Goal: Navigation & Orientation: Find specific page/section

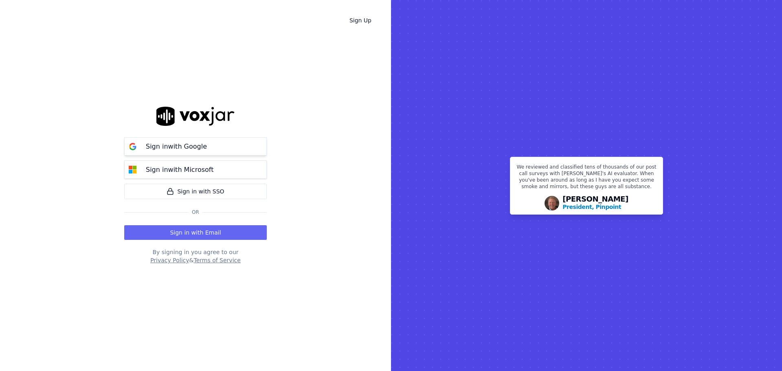
click at [215, 145] on button "Sign in with Google" at bounding box center [195, 146] width 143 height 18
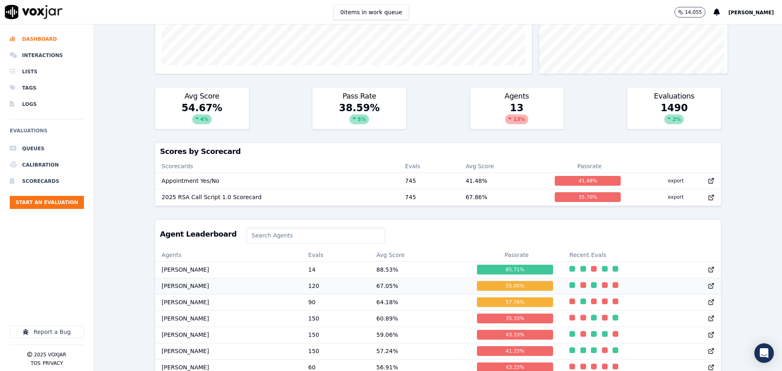
scroll to position [0, 0]
click at [36, 58] on li "Interactions" at bounding box center [47, 55] width 74 height 16
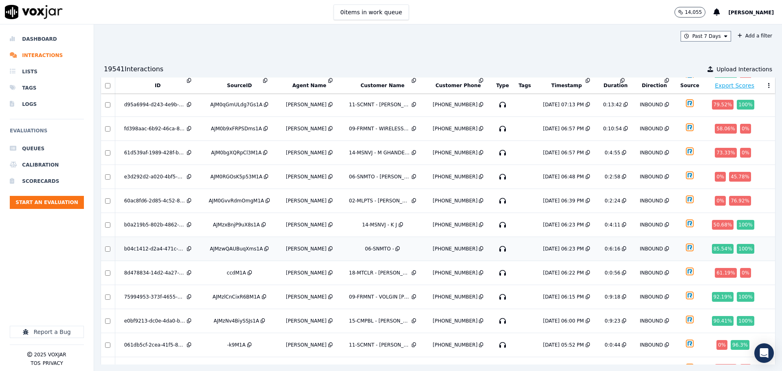
scroll to position [122, 0]
